Goal: Navigation & Orientation: Find specific page/section

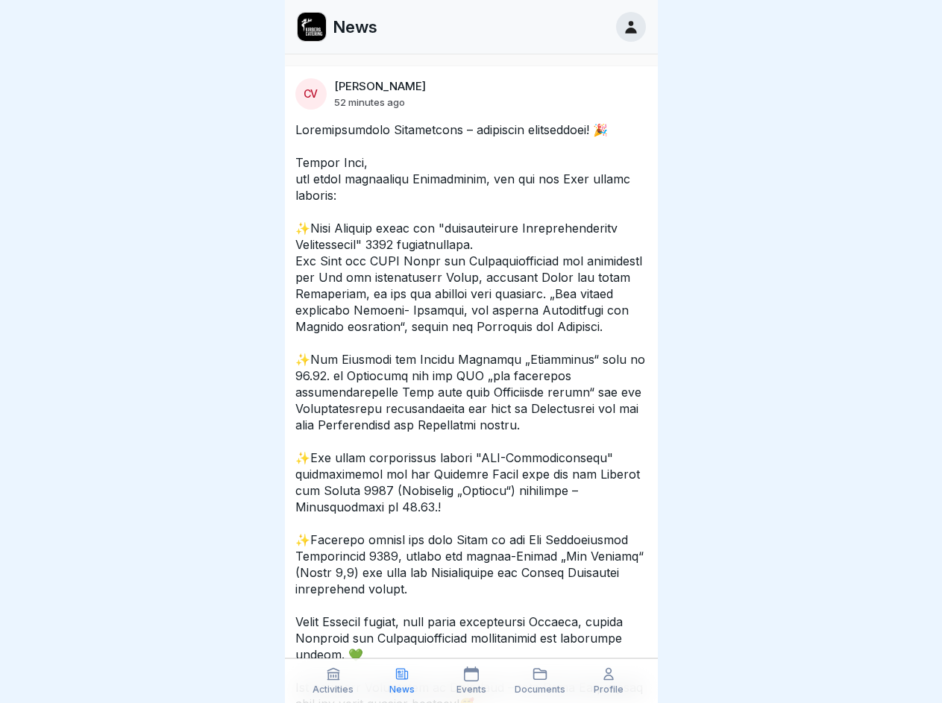
click at [333, 681] on icon at bounding box center [333, 674] width 15 height 15
click at [402, 681] on icon at bounding box center [401, 674] width 15 height 15
click at [470, 681] on icon at bounding box center [471, 674] width 15 height 15
click at [540, 681] on icon at bounding box center [539, 674] width 15 height 15
click at [608, 681] on icon at bounding box center [608, 674] width 15 height 15
